Goal: Navigation & Orientation: Find specific page/section

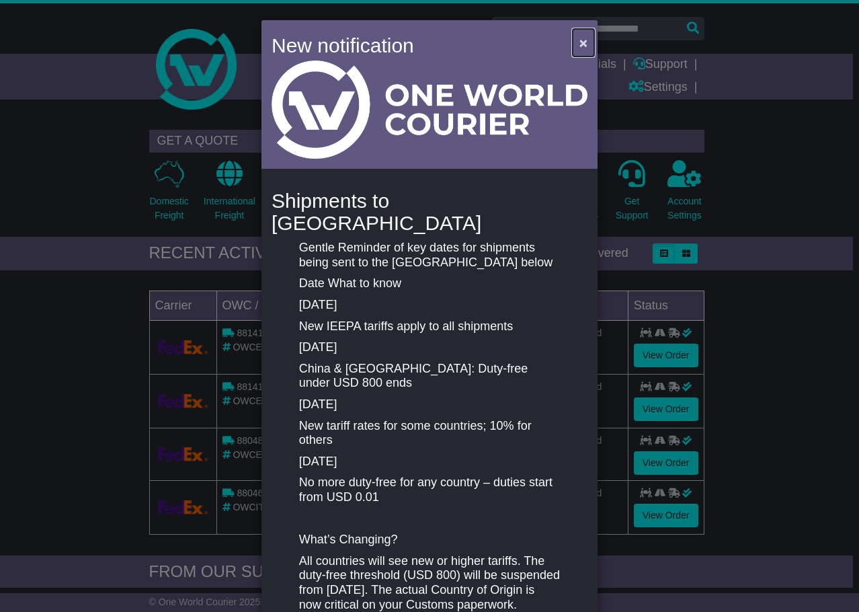
click at [579, 43] on span "×" at bounding box center [583, 42] width 8 height 15
